Goal: Information Seeking & Learning: Learn about a topic

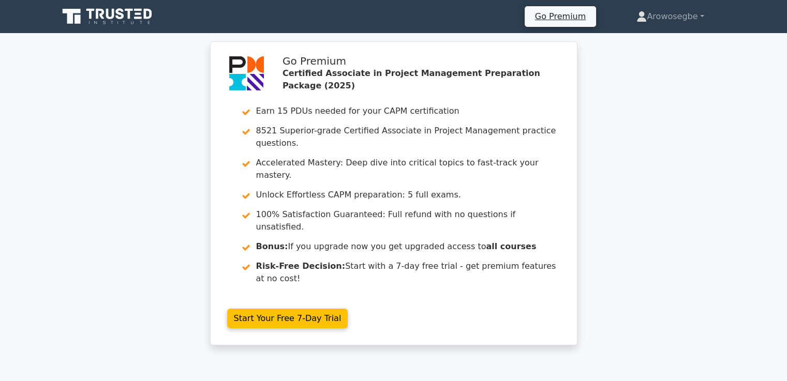
click at [714, 157] on div "Go Premium Certified Associate in Project Management Preparation Package (2025)…" at bounding box center [393, 199] width 787 height 317
click at [39, 204] on div "Go Premium Certified Associate in Project Management Preparation Package (2025)…" at bounding box center [393, 199] width 787 height 317
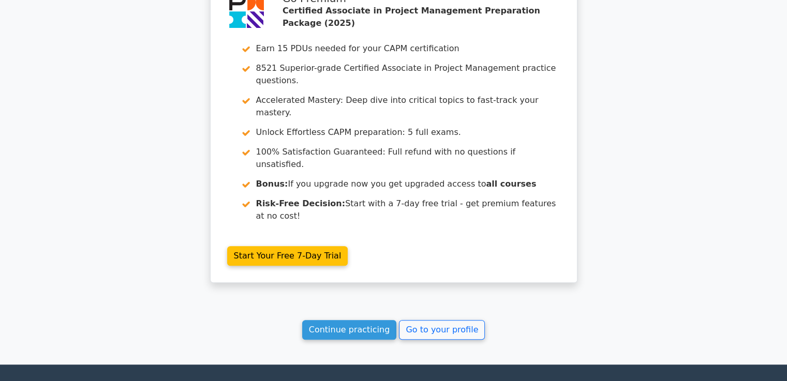
scroll to position [928, 0]
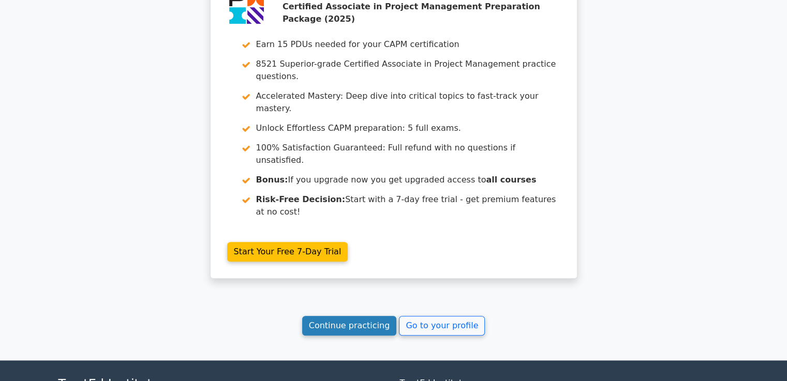
click at [380, 316] on link "Continue practicing" at bounding box center [349, 326] width 95 height 20
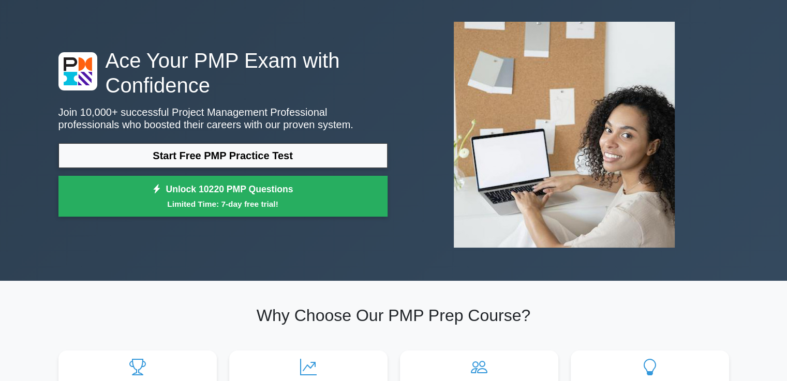
scroll to position [44, 0]
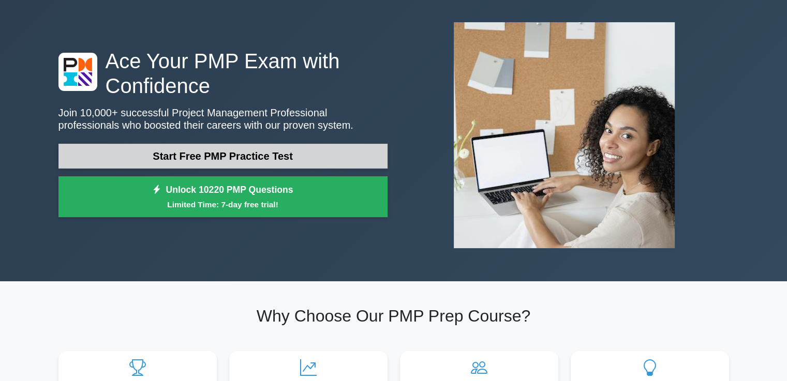
click at [330, 151] on link "Start Free PMP Practice Test" at bounding box center [222, 156] width 329 height 25
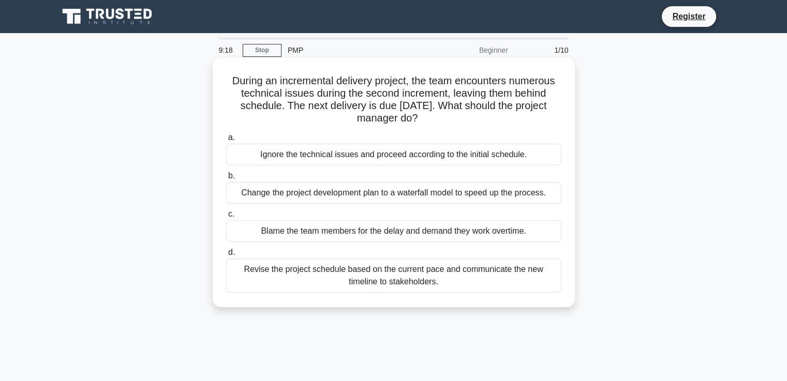
click at [425, 283] on div "Revise the project schedule based on the current pace and communicate the new t…" at bounding box center [393, 276] width 335 height 34
click at [226, 256] on input "d. Revise the project schedule based on the current pace and communicate the ne…" at bounding box center [226, 252] width 0 height 7
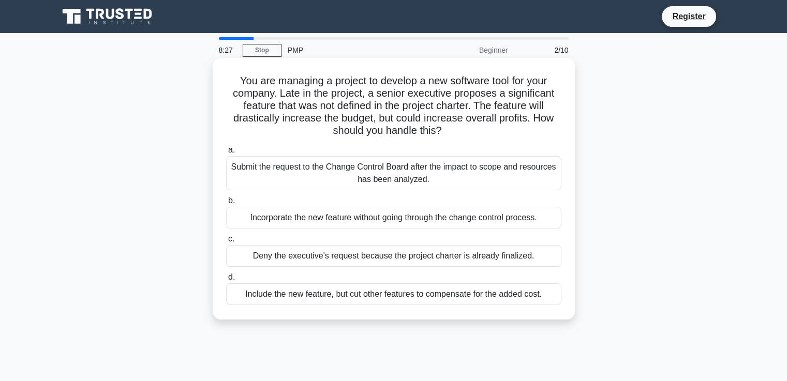
click at [376, 172] on div "Submit the request to the Change Control Board after the impact to scope and re…" at bounding box center [393, 173] width 335 height 34
click at [226, 154] on input "a. Submit the request to the Change Control Board after the impact to scope and…" at bounding box center [226, 150] width 0 height 7
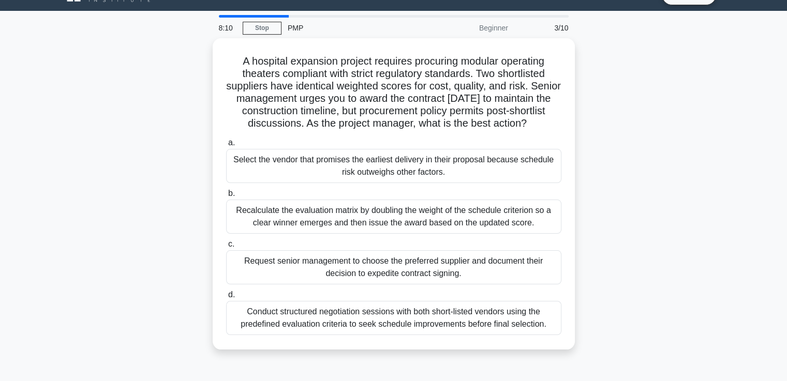
scroll to position [25, 0]
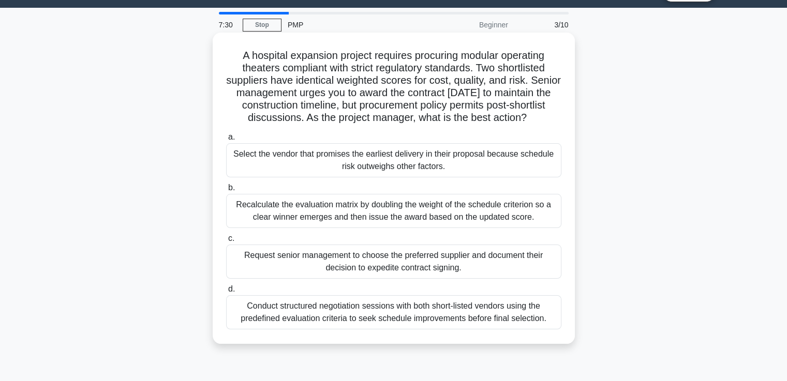
click at [397, 316] on div "Conduct structured negotiation sessions with both short-listed vendors using th…" at bounding box center [393, 312] width 335 height 34
click at [226, 293] on input "d. Conduct structured negotiation sessions with both short-listed vendors using…" at bounding box center [226, 289] width 0 height 7
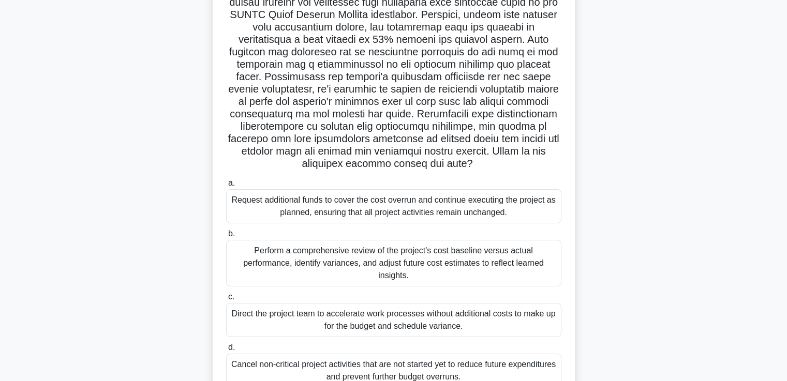
scroll to position [155, 0]
